Goal: Task Accomplishment & Management: Manage account settings

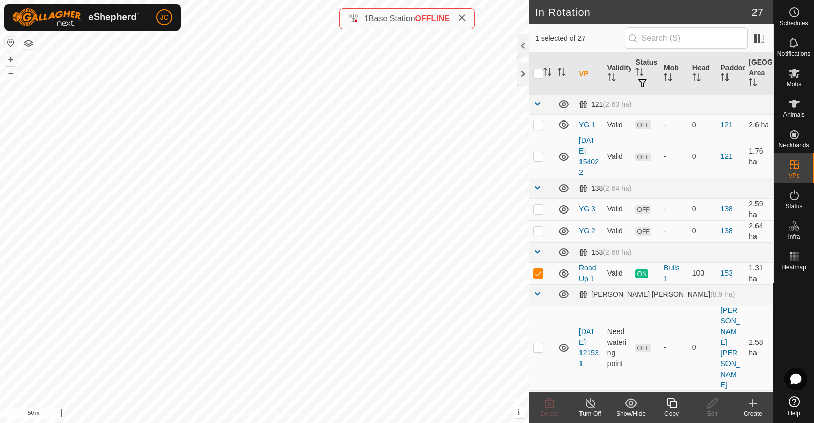
click at [801, 20] on span "Schedules" at bounding box center [793, 23] width 28 height 6
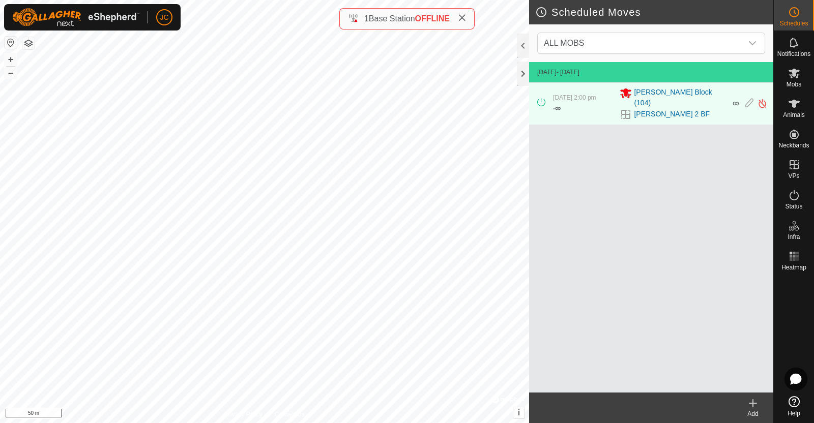
click at [799, 204] on span "Status" at bounding box center [793, 207] width 17 height 6
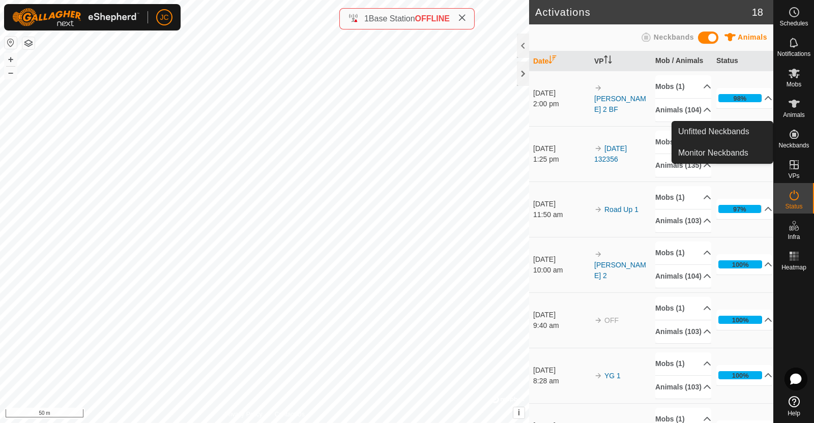
click at [794, 142] on span "Neckbands" at bounding box center [793, 145] width 31 height 6
click at [740, 128] on link "Unfitted Neckbands" at bounding box center [722, 132] width 101 height 20
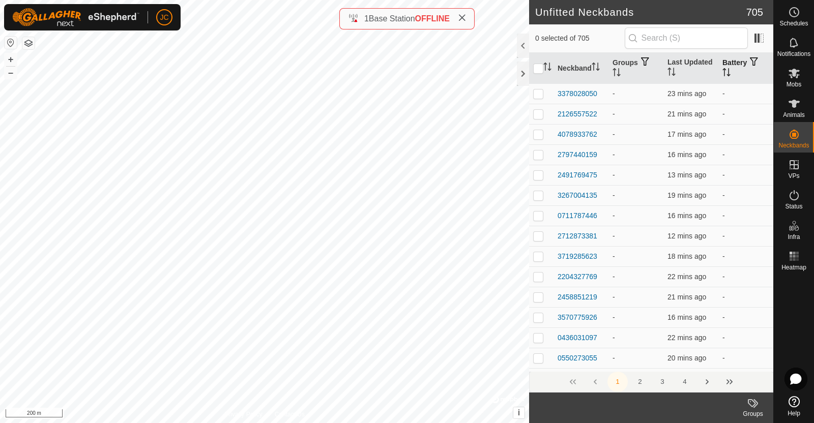
click at [739, 66] on th "Battery" at bounding box center [745, 68] width 55 height 31
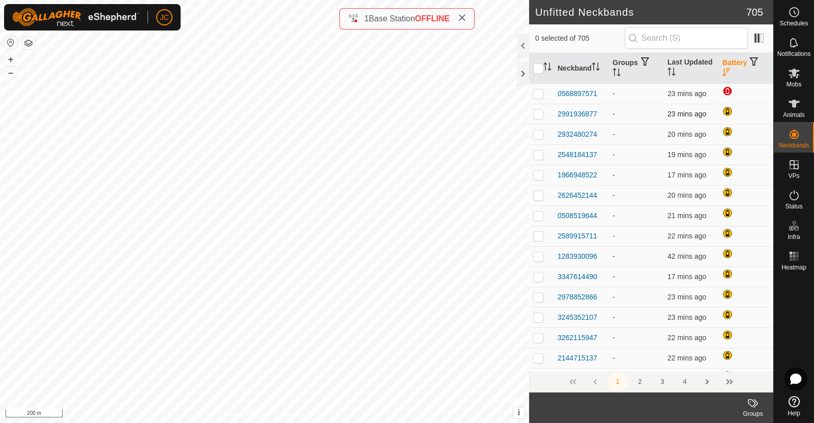
click at [532, 113] on td at bounding box center [541, 114] width 24 height 20
checkbox input "true"
click at [537, 129] on td at bounding box center [541, 134] width 24 height 20
checkbox input "true"
click at [540, 151] on p-checkbox at bounding box center [538, 155] width 10 height 8
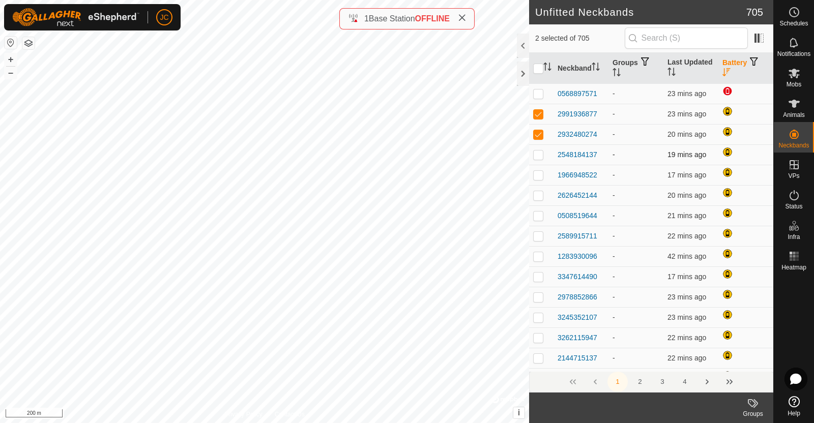
checkbox input "true"
click at [540, 174] on p-checkbox at bounding box center [538, 175] width 10 height 8
checkbox input "true"
click at [539, 193] on p-checkbox at bounding box center [538, 195] width 10 height 8
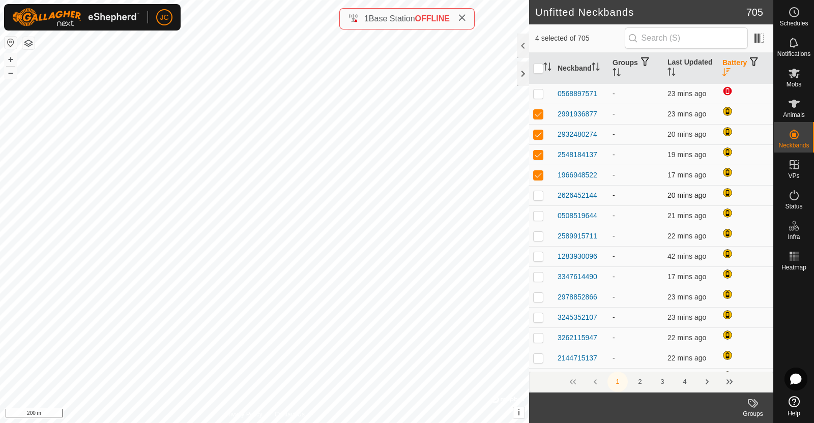
click at [538, 194] on p-checkbox at bounding box center [538, 195] width 10 height 8
checkbox input "true"
click at [538, 216] on p-checkbox at bounding box center [538, 216] width 10 height 8
checkbox input "true"
click at [539, 233] on p-checkbox at bounding box center [538, 236] width 10 height 8
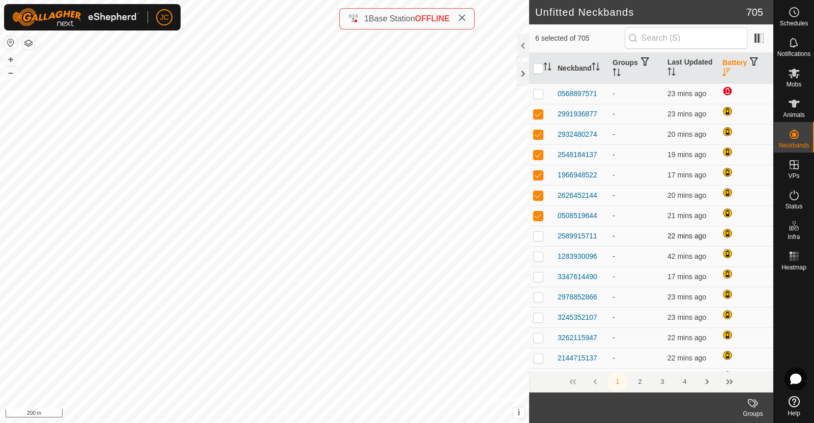
checkbox input "true"
click at [538, 256] on p-checkbox at bounding box center [538, 256] width 10 height 8
checkbox input "true"
click at [538, 274] on p-checkbox at bounding box center [538, 277] width 10 height 8
checkbox input "true"
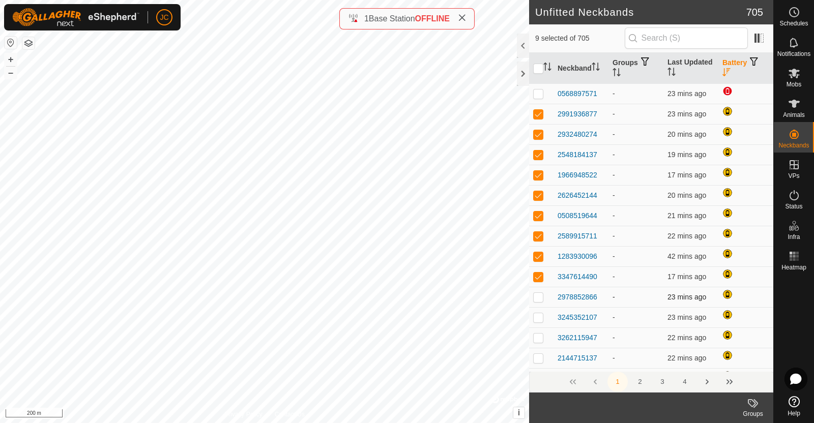
click at [539, 295] on p-checkbox at bounding box center [538, 297] width 10 height 8
checkbox input "true"
click at [540, 316] on p-checkbox at bounding box center [538, 317] width 10 height 8
checkbox input "true"
click at [538, 337] on p-checkbox at bounding box center [538, 338] width 10 height 8
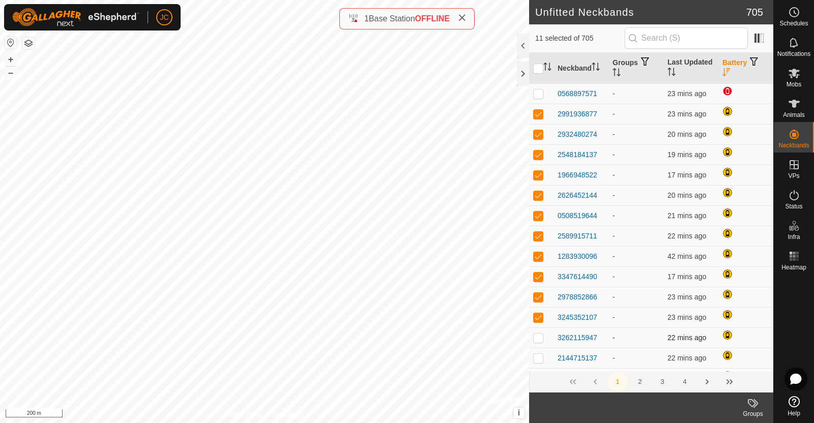
checkbox input "true"
click at [538, 354] on p-checkbox at bounding box center [538, 358] width 10 height 8
checkbox input "true"
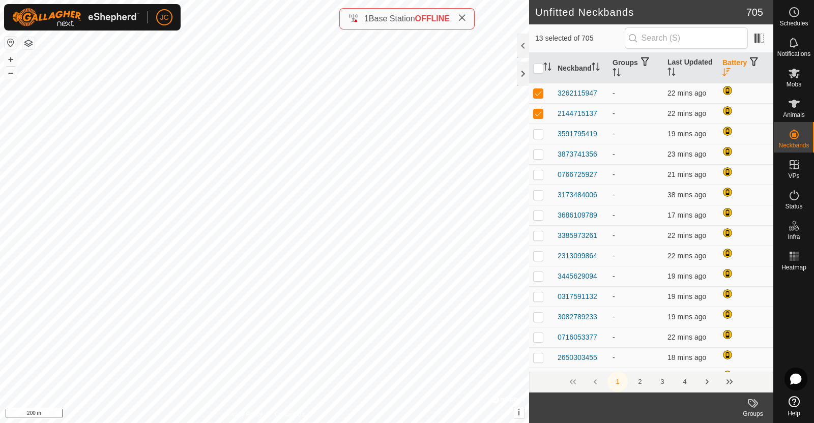
scroll to position [246, 0]
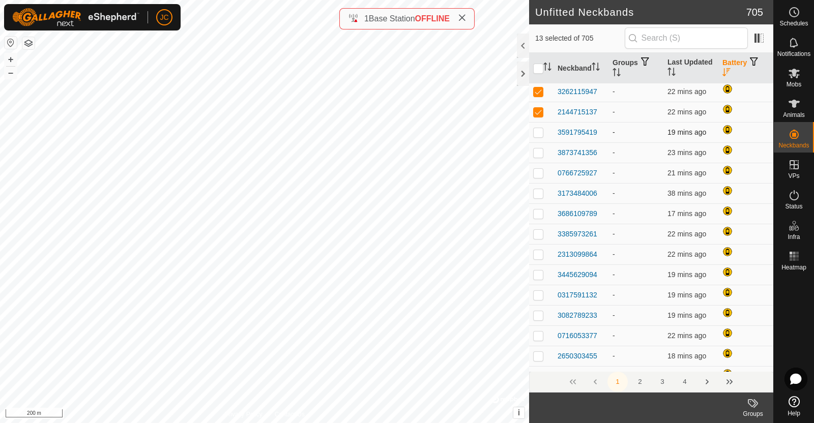
click at [538, 129] on p-checkbox at bounding box center [538, 132] width 10 height 8
checkbox input "true"
click at [538, 149] on p-checkbox at bounding box center [538, 153] width 10 height 8
checkbox input "true"
click at [539, 178] on td at bounding box center [541, 173] width 24 height 20
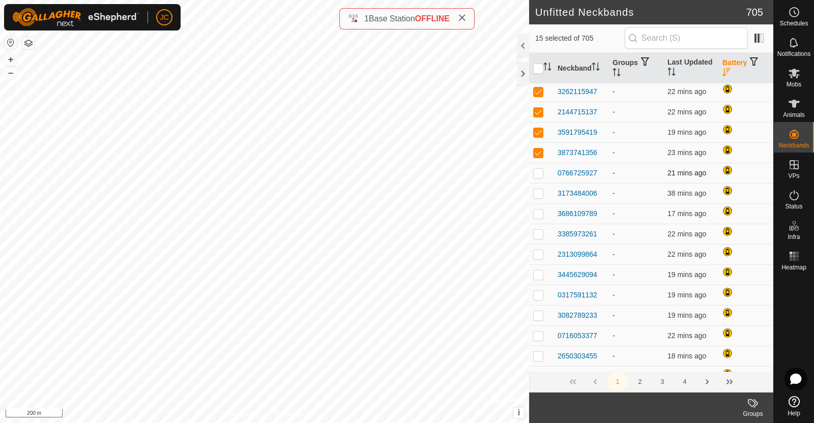
checkbox input "true"
click at [537, 192] on p-checkbox at bounding box center [538, 193] width 10 height 8
checkbox input "true"
click at [537, 210] on p-checkbox at bounding box center [538, 214] width 10 height 8
checkbox input "true"
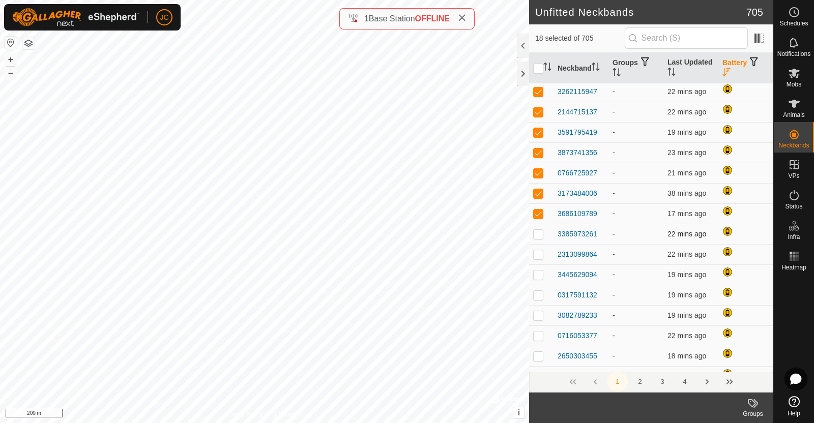
click at [539, 230] on p-checkbox at bounding box center [538, 234] width 10 height 8
checkbox input "true"
click at [540, 254] on p-checkbox at bounding box center [538, 254] width 10 height 8
checkbox input "true"
click at [539, 271] on p-checkbox at bounding box center [538, 275] width 10 height 8
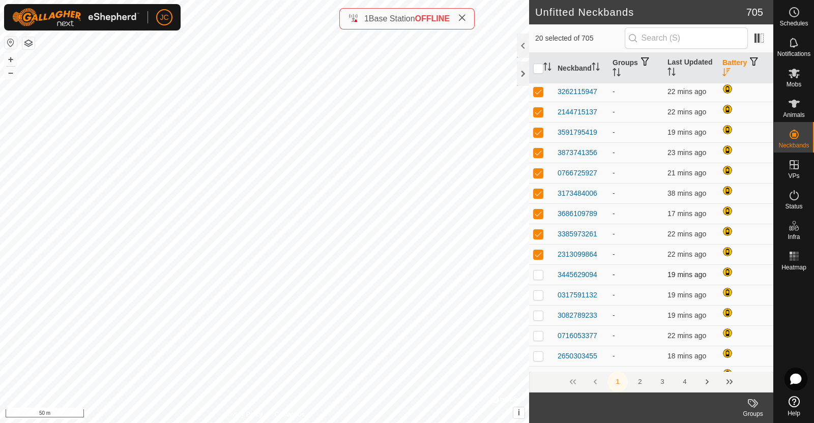
checkbox input "true"
click at [539, 293] on p-checkbox at bounding box center [538, 295] width 10 height 8
checkbox input "true"
click at [539, 310] on td at bounding box center [541, 315] width 24 height 20
checkbox input "true"
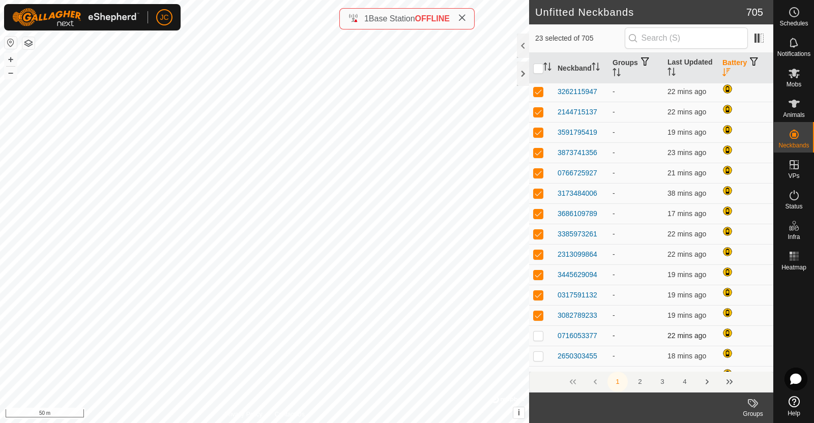
click at [540, 332] on p-checkbox at bounding box center [538, 336] width 10 height 8
checkbox input "true"
click at [540, 347] on td at bounding box center [541, 356] width 24 height 20
checkbox input "true"
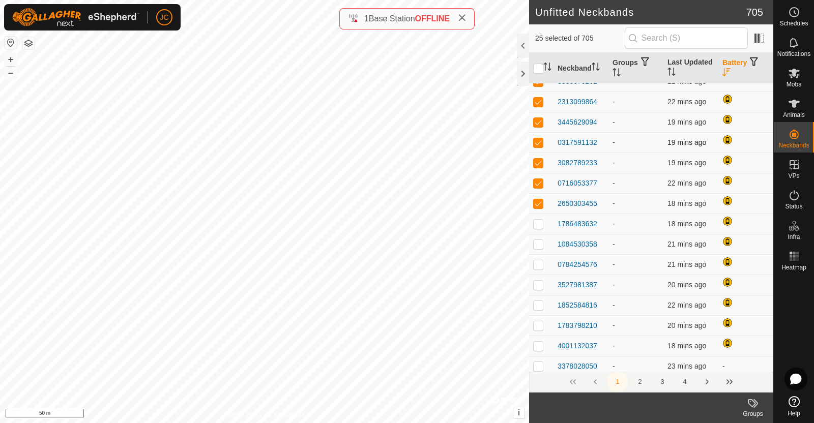
scroll to position [424, 0]
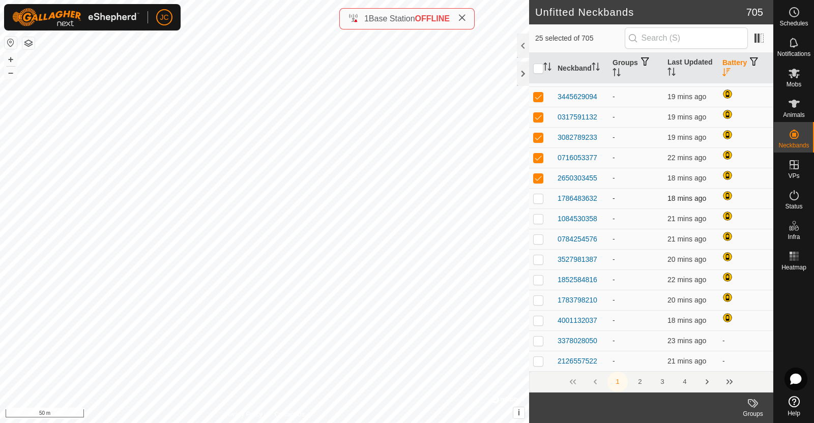
click at [540, 195] on p-checkbox at bounding box center [538, 198] width 10 height 8
checkbox input "true"
click at [538, 217] on p-checkbox at bounding box center [538, 219] width 10 height 8
checkbox input "true"
click at [539, 241] on p-checkbox at bounding box center [538, 239] width 10 height 8
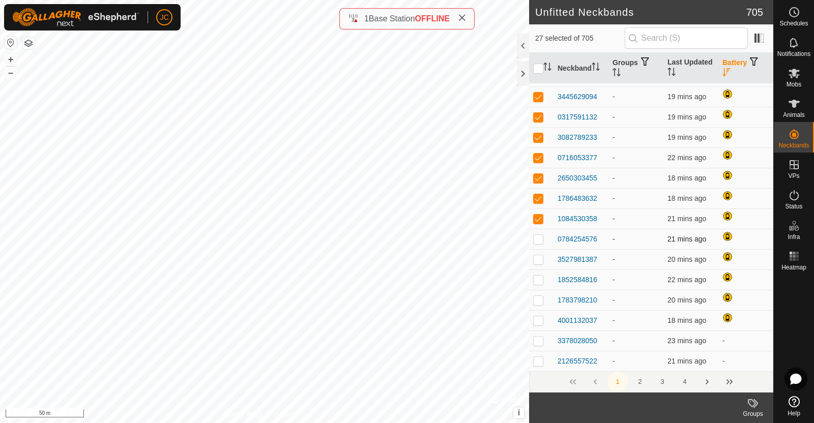
checkbox input "true"
click at [539, 254] on td at bounding box center [541, 259] width 24 height 20
checkbox input "true"
click at [539, 276] on p-checkbox at bounding box center [538, 280] width 10 height 8
checkbox input "true"
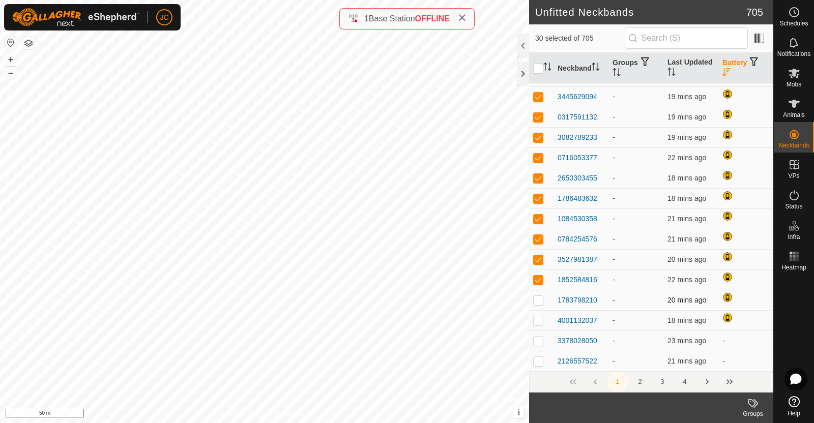
click at [539, 298] on p-checkbox at bounding box center [538, 300] width 10 height 8
checkbox input "true"
click at [539, 319] on p-checkbox at bounding box center [538, 320] width 10 height 8
checkbox input "true"
click at [539, 338] on p-checkbox at bounding box center [538, 341] width 10 height 8
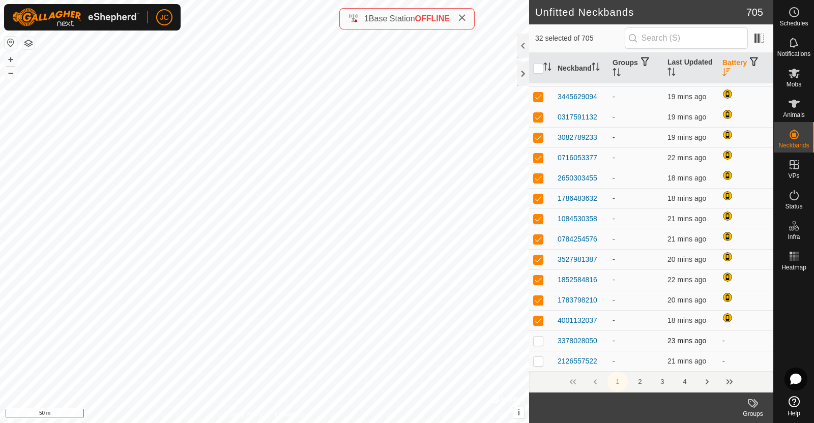
checkbox input "true"
click at [538, 359] on p-checkbox at bounding box center [538, 361] width 10 height 8
checkbox input "true"
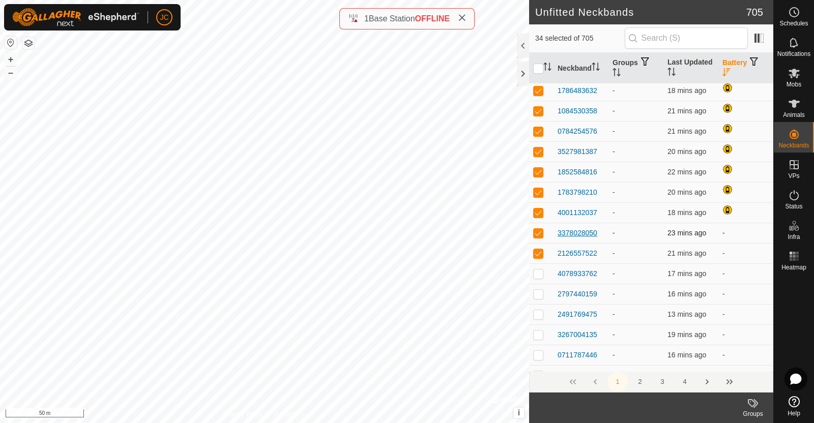
scroll to position [488, 0]
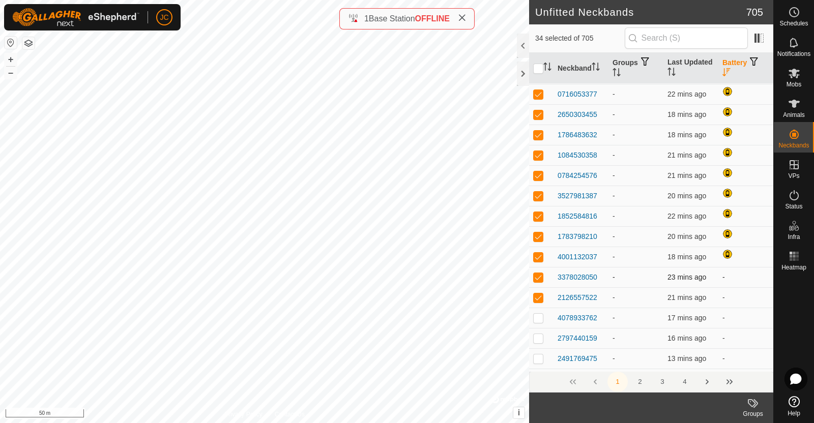
click at [538, 278] on p-checkbox at bounding box center [538, 277] width 10 height 8
checkbox input "false"
click at [539, 294] on p-checkbox at bounding box center [538, 298] width 10 height 8
checkbox input "false"
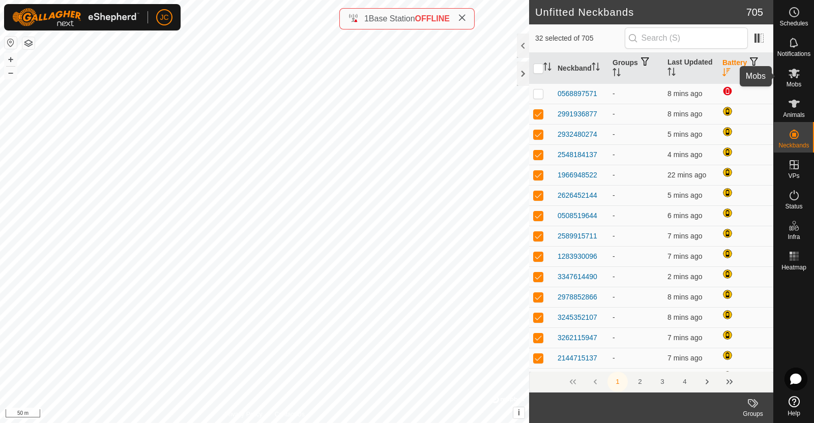
click at [800, 67] on es-mob-svg-icon at bounding box center [794, 73] width 18 height 16
